Goal: Check status: Check status

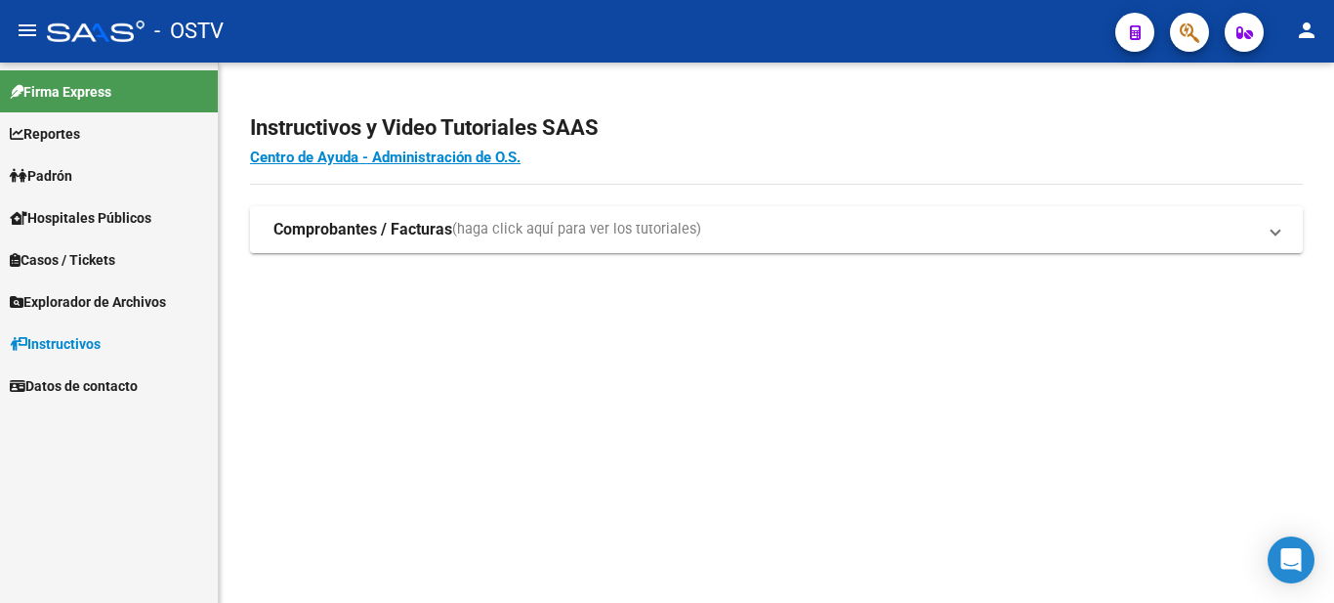
click at [49, 157] on link "Padrón" at bounding box center [109, 175] width 218 height 42
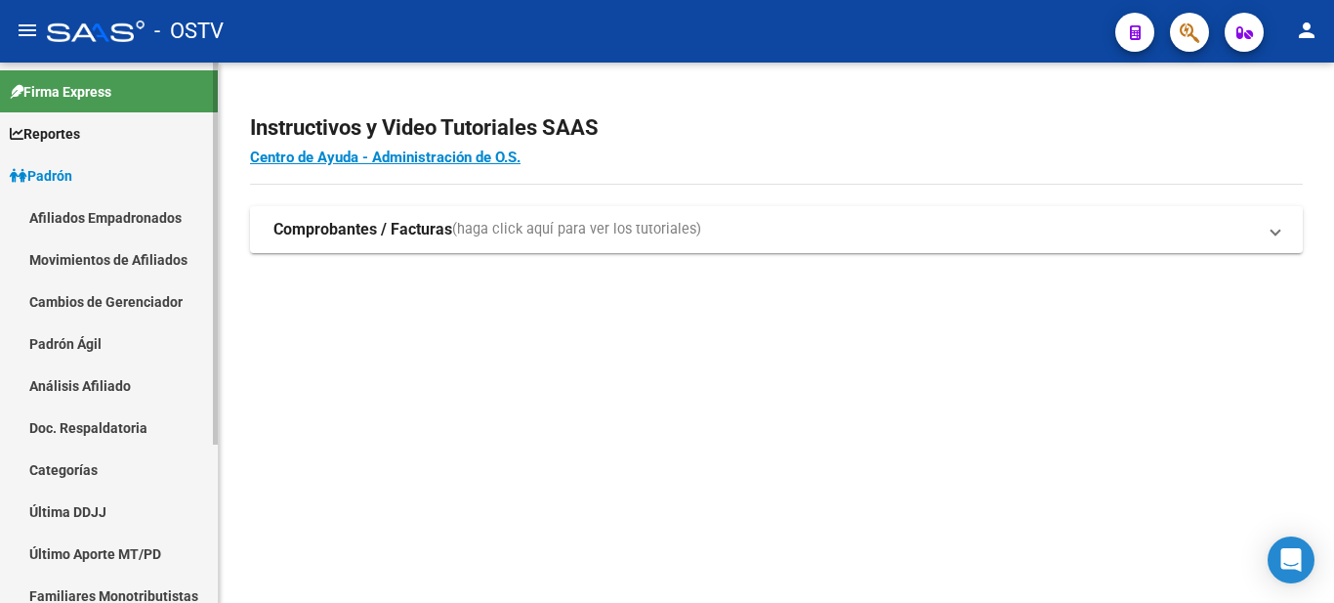
click at [63, 342] on link "Padrón Ágil" at bounding box center [109, 343] width 218 height 42
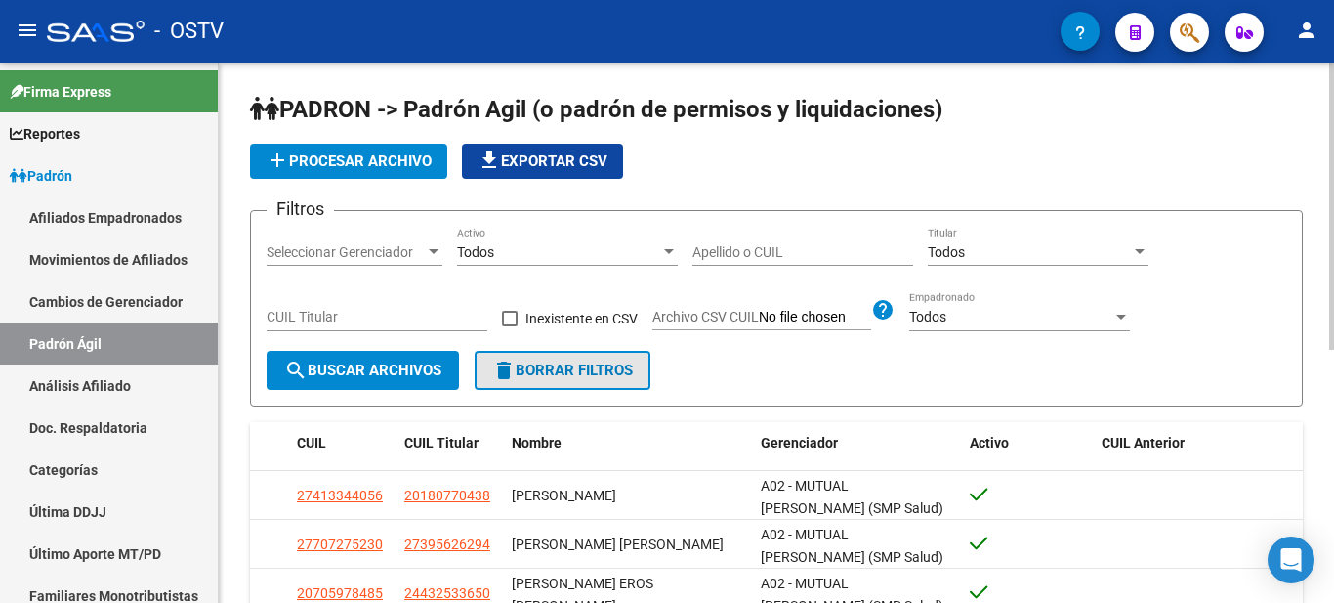
click at [523, 369] on span "delete Borrar Filtros" at bounding box center [562, 370] width 141 height 18
click at [728, 242] on div "Apellido o CUIL" at bounding box center [802, 246] width 221 height 39
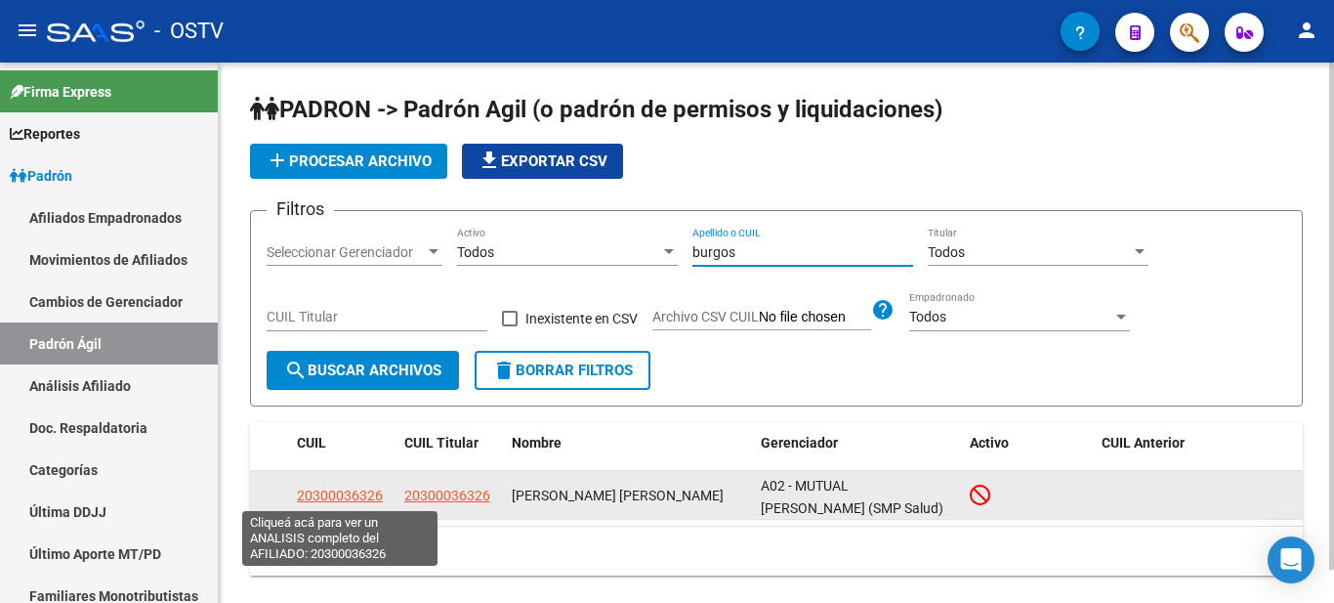
type input "burgos"
click at [333, 489] on span "20300036326" at bounding box center [340, 495] width 86 height 16
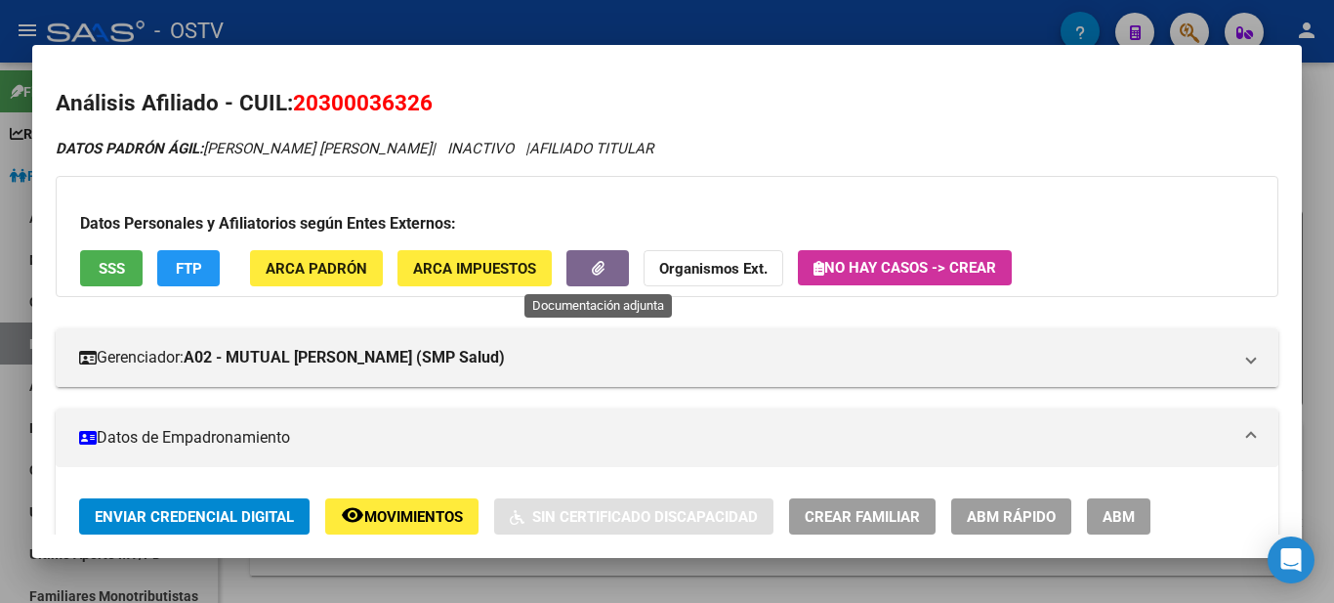
click at [586, 258] on button "button" at bounding box center [597, 268] width 63 height 36
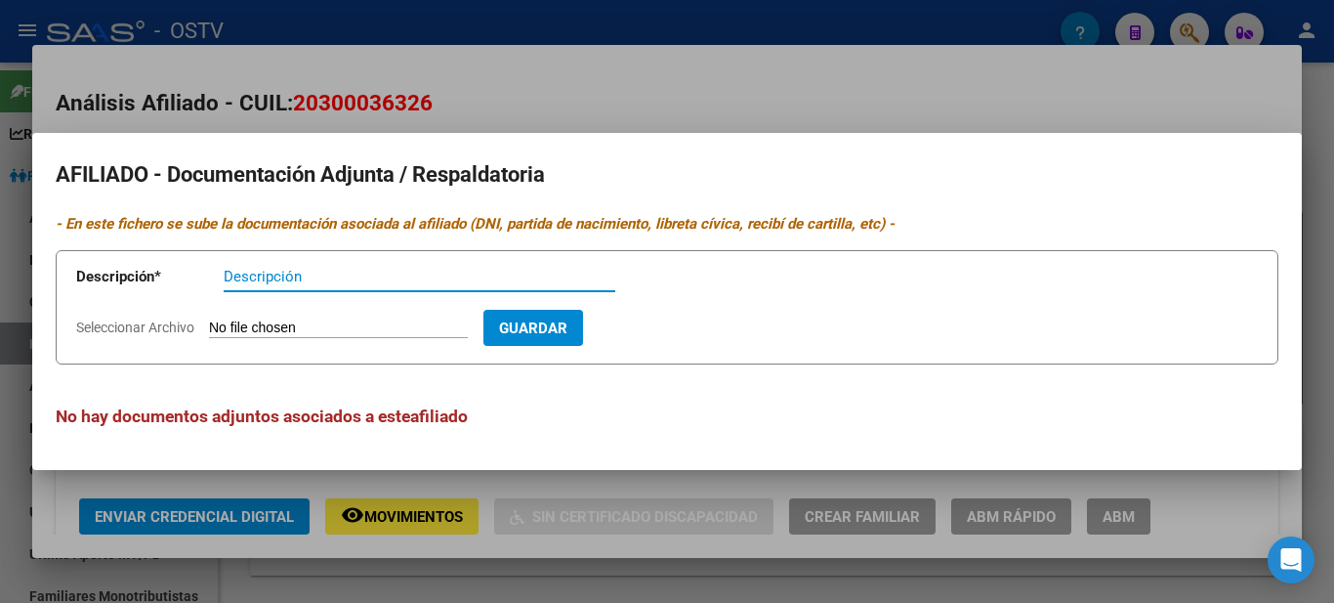
click at [689, 97] on div at bounding box center [667, 301] width 1334 height 603
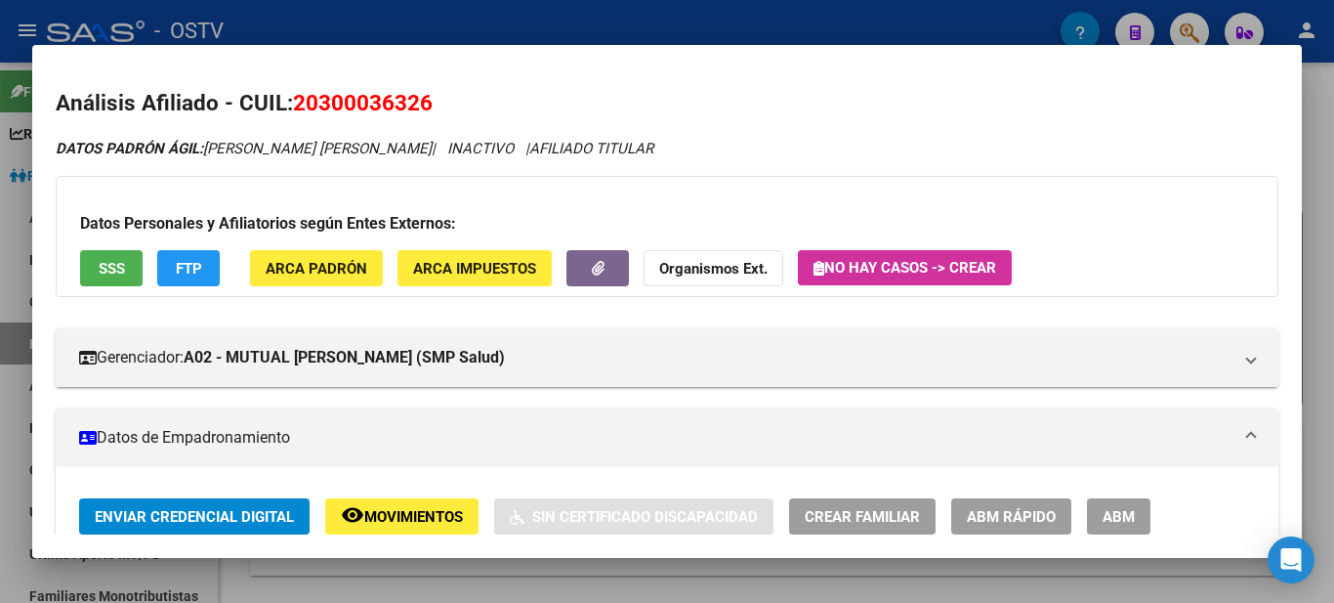
click at [100, 273] on span "SSS" at bounding box center [112, 269] width 26 height 18
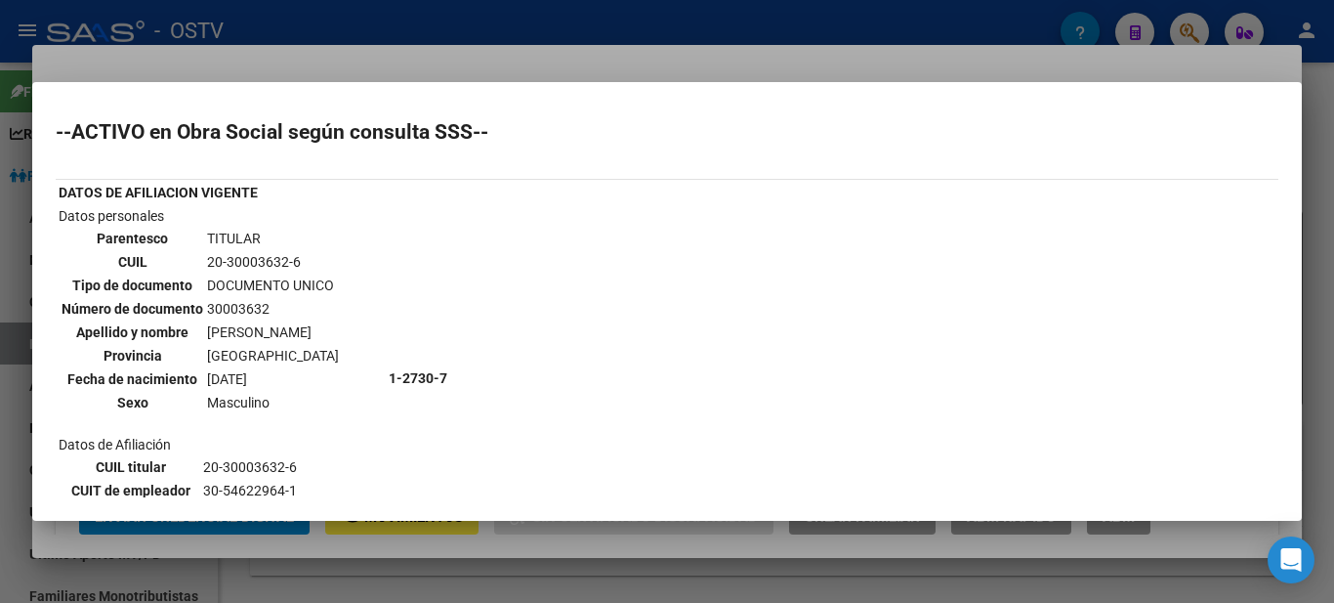
click at [358, 25] on div at bounding box center [667, 301] width 1334 height 603
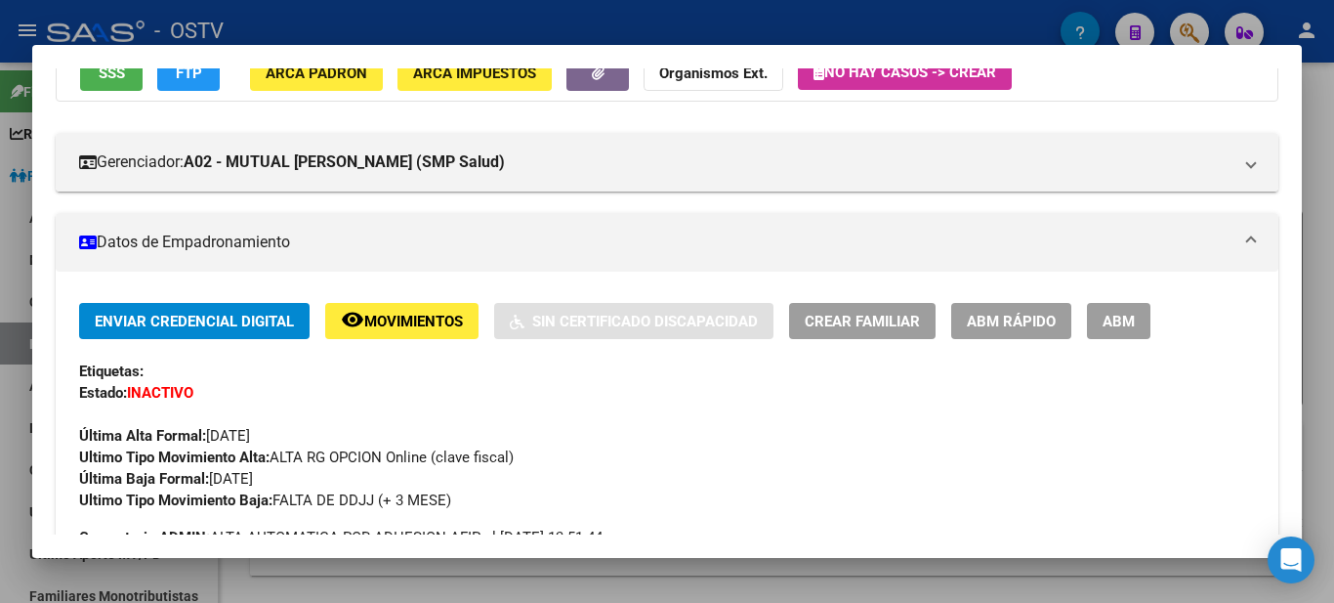
scroll to position [293, 0]
